Goal: Task Accomplishment & Management: Manage account settings

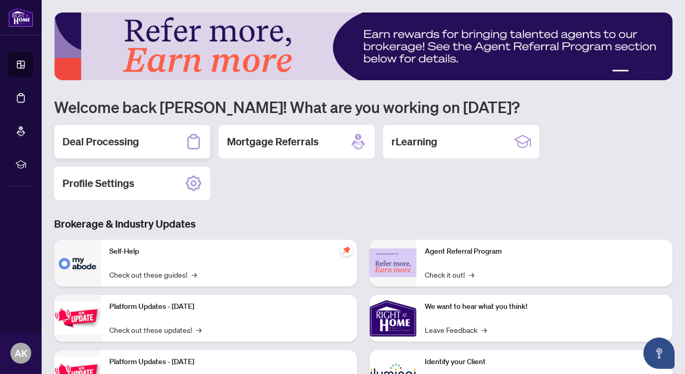
click at [115, 148] on h2 "Deal Processing" at bounding box center [100, 141] width 77 height 15
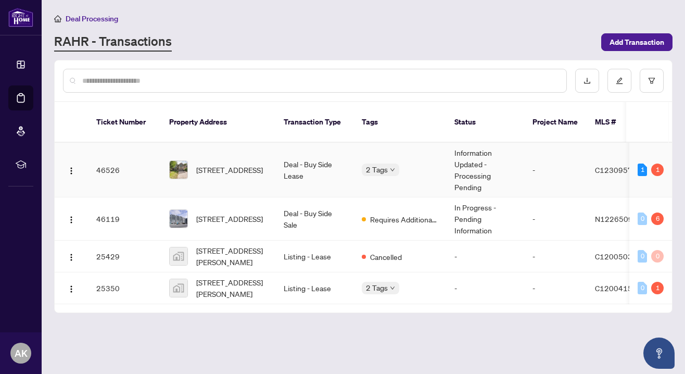
click at [291, 159] on td "Deal - Buy Side Lease" at bounding box center [314, 170] width 78 height 55
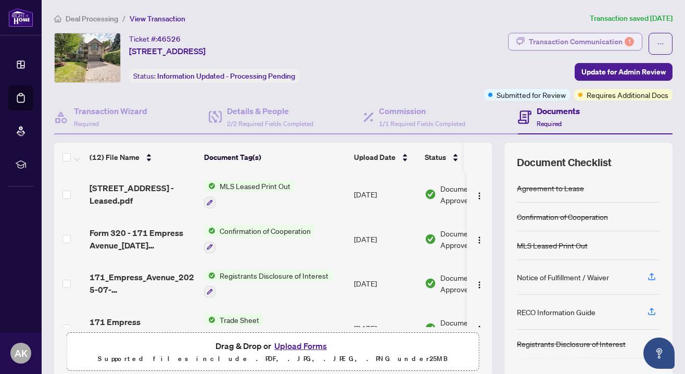
click at [563, 37] on div "Transaction Communication 1" at bounding box center [581, 41] width 105 height 17
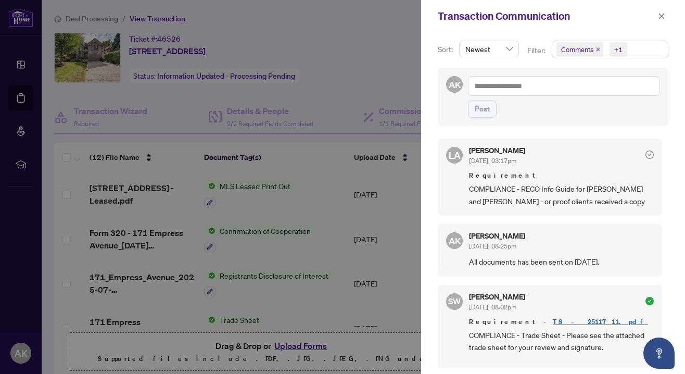
click at [529, 182] on div "Requirement COMPLIANCE - RECO Info Guide for [PERSON_NAME] and [PERSON_NAME] - …" at bounding box center [561, 188] width 185 height 37
